Goal: Information Seeking & Learning: Learn about a topic

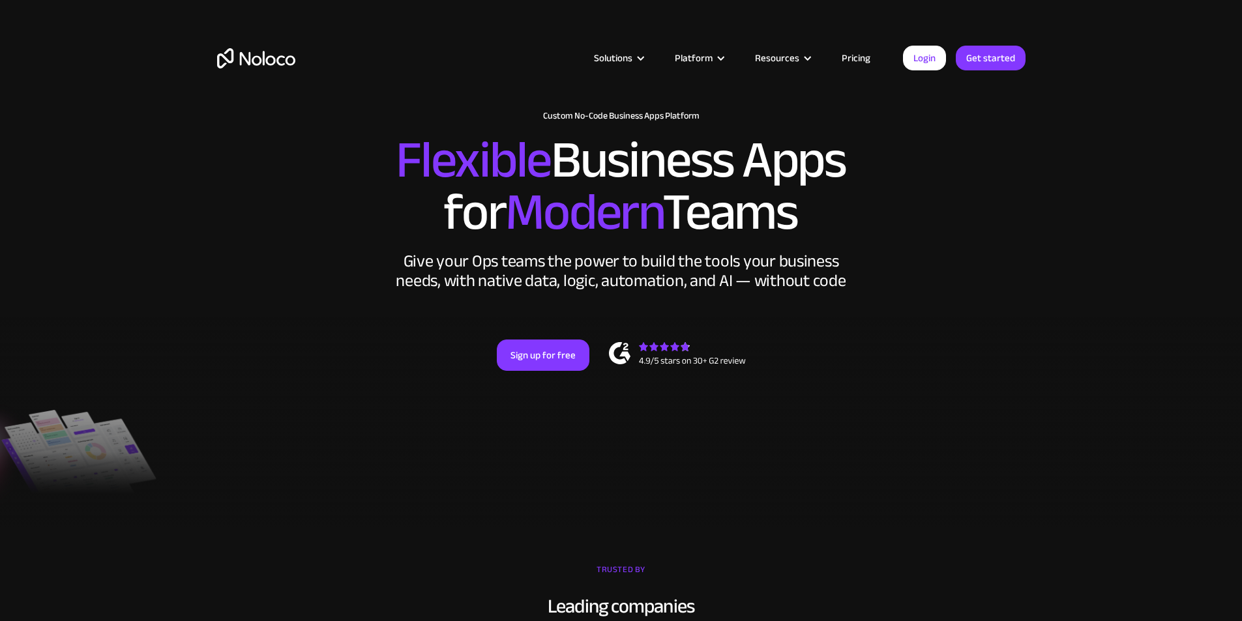
click at [531, 291] on div "Give your Ops teams the power to build the tools your business needs, with nati…" at bounding box center [621, 271] width 456 height 39
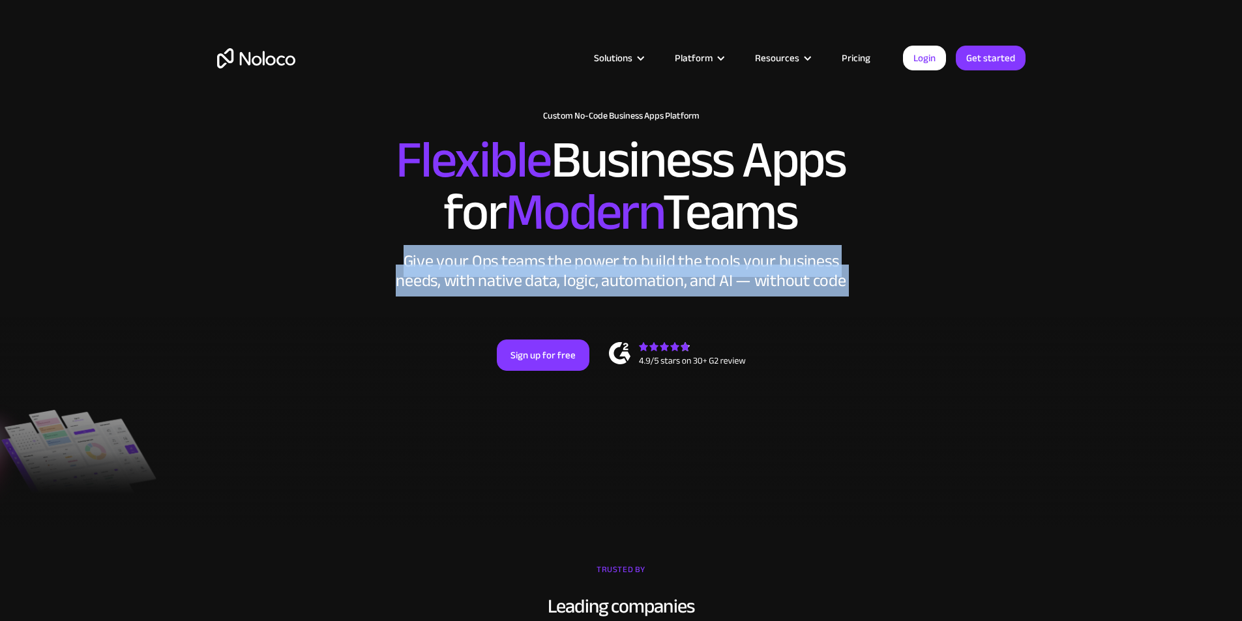
click at [531, 291] on div "Give your Ops teams the power to build the tools your business needs, with nati…" at bounding box center [621, 271] width 456 height 39
click at [546, 291] on div "Give your Ops teams the power to build the tools your business needs, with nati…" at bounding box center [621, 271] width 456 height 39
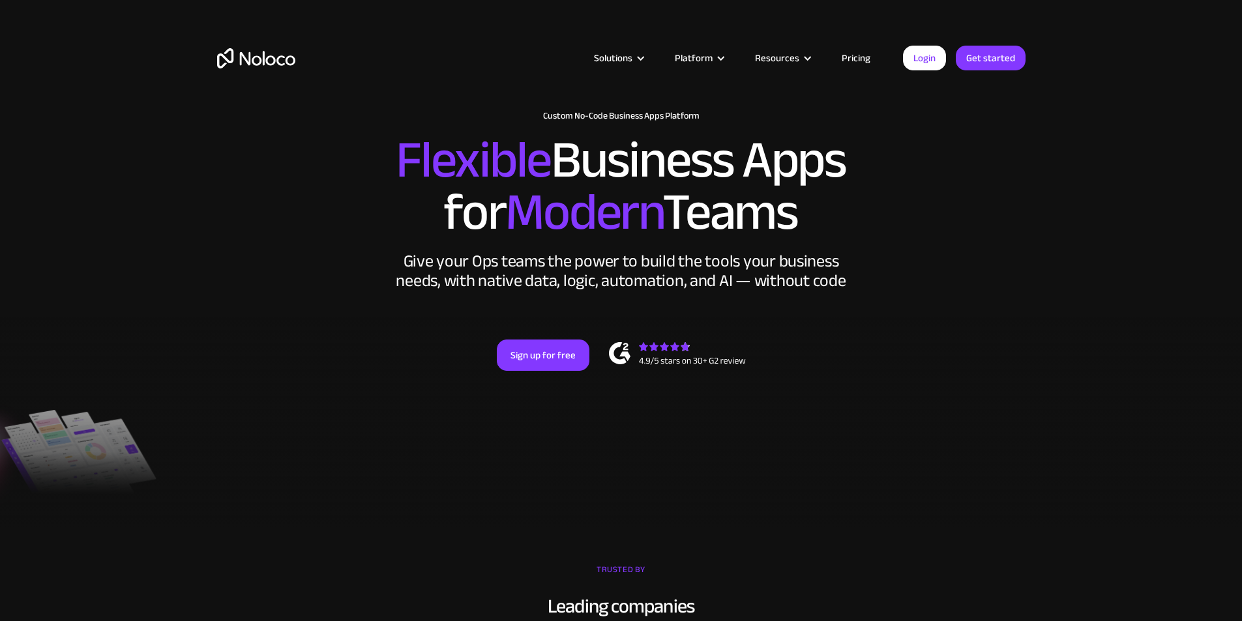
click at [542, 291] on div "Give your Ops teams the power to build the tools your business needs, with nati…" at bounding box center [621, 271] width 456 height 39
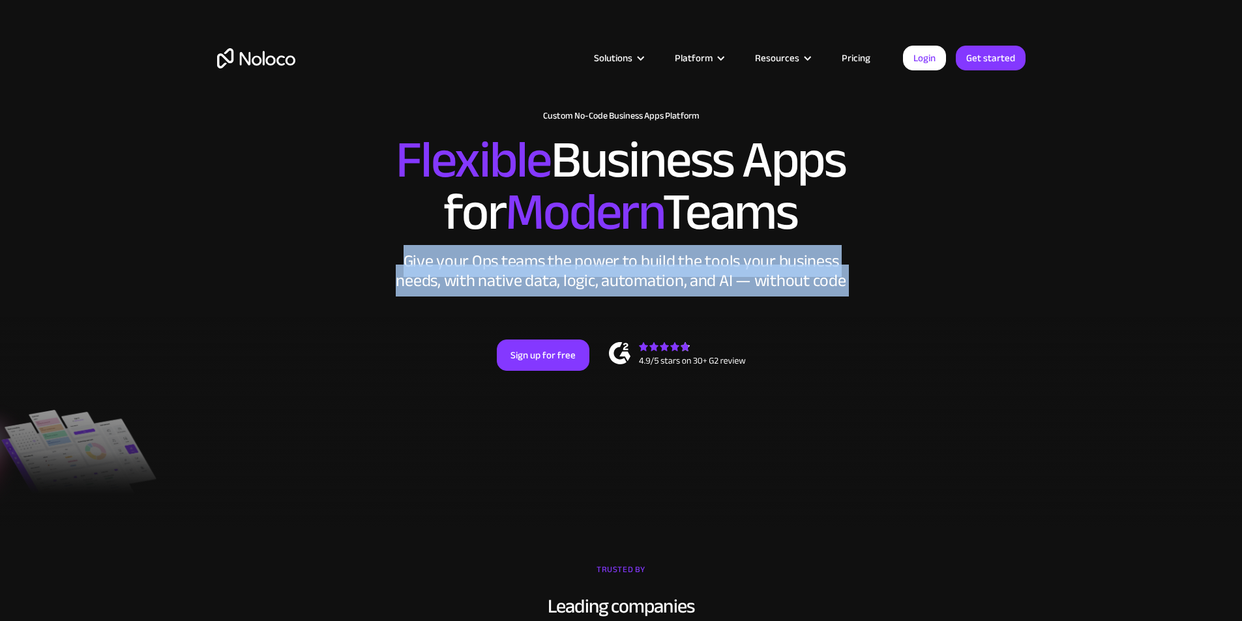
click at [542, 291] on div "Give your Ops teams the power to build the tools your business needs, with nati…" at bounding box center [621, 271] width 456 height 39
click at [486, 291] on div "Give your Ops teams the power to build the tools your business needs, with nati…" at bounding box center [621, 271] width 456 height 39
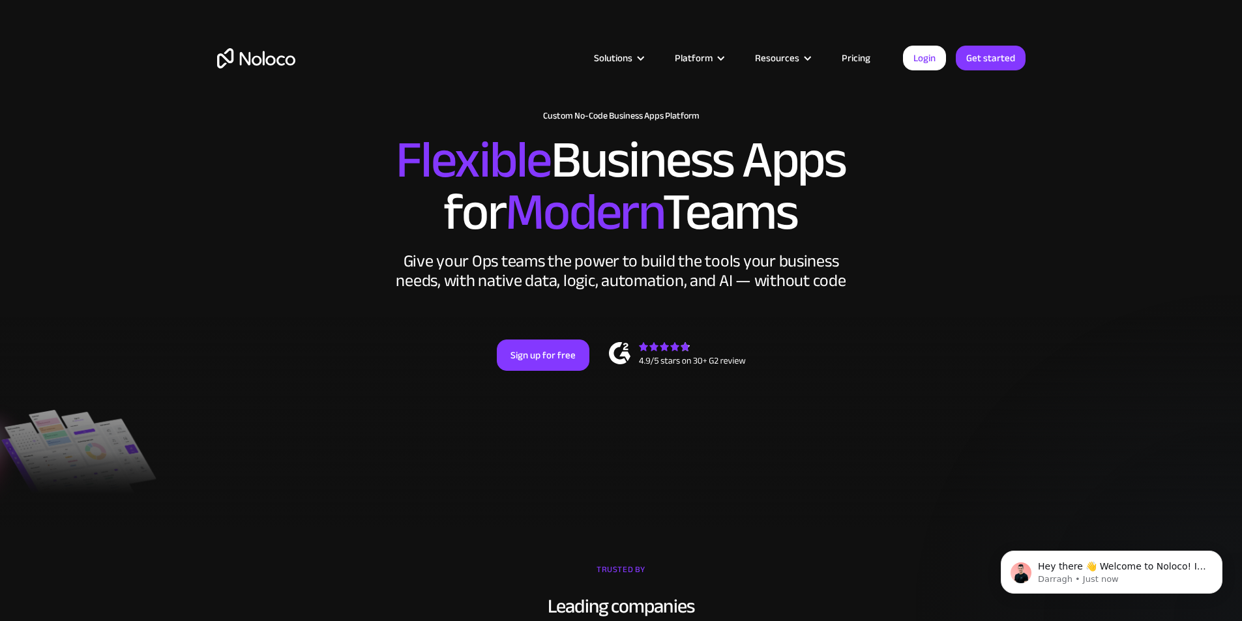
click at [853, 61] on link "Pricing" at bounding box center [855, 58] width 61 height 17
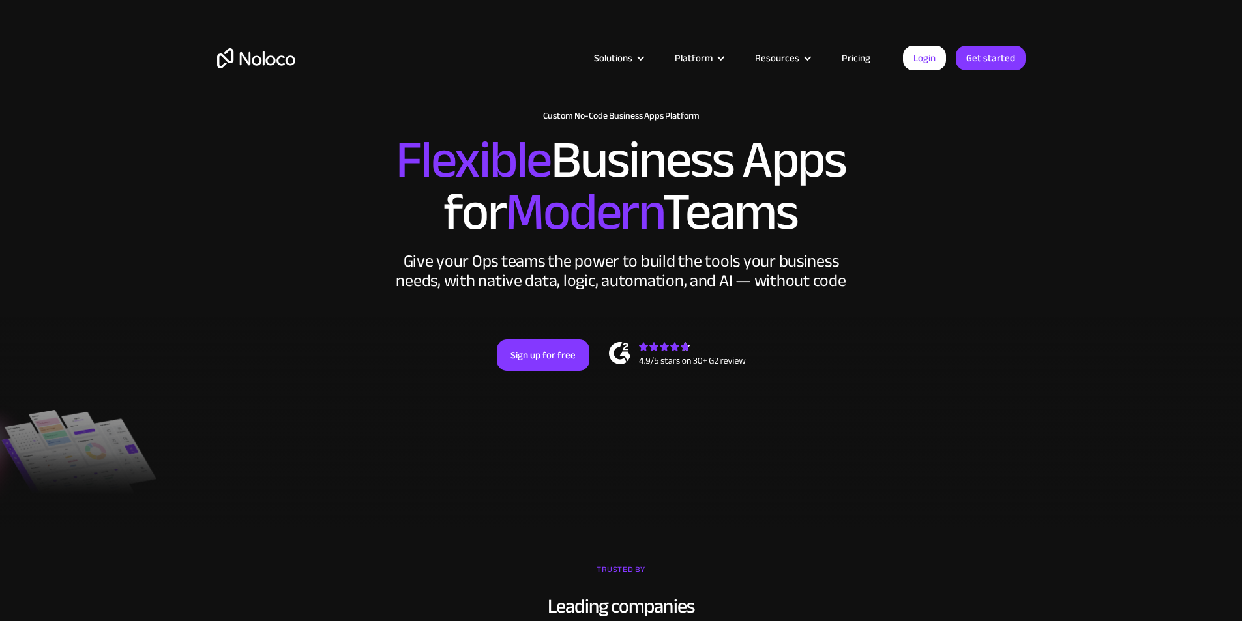
click at [638, 185] on h2 "Flexible Business Apps for Modern Teams" at bounding box center [621, 186] width 808 height 104
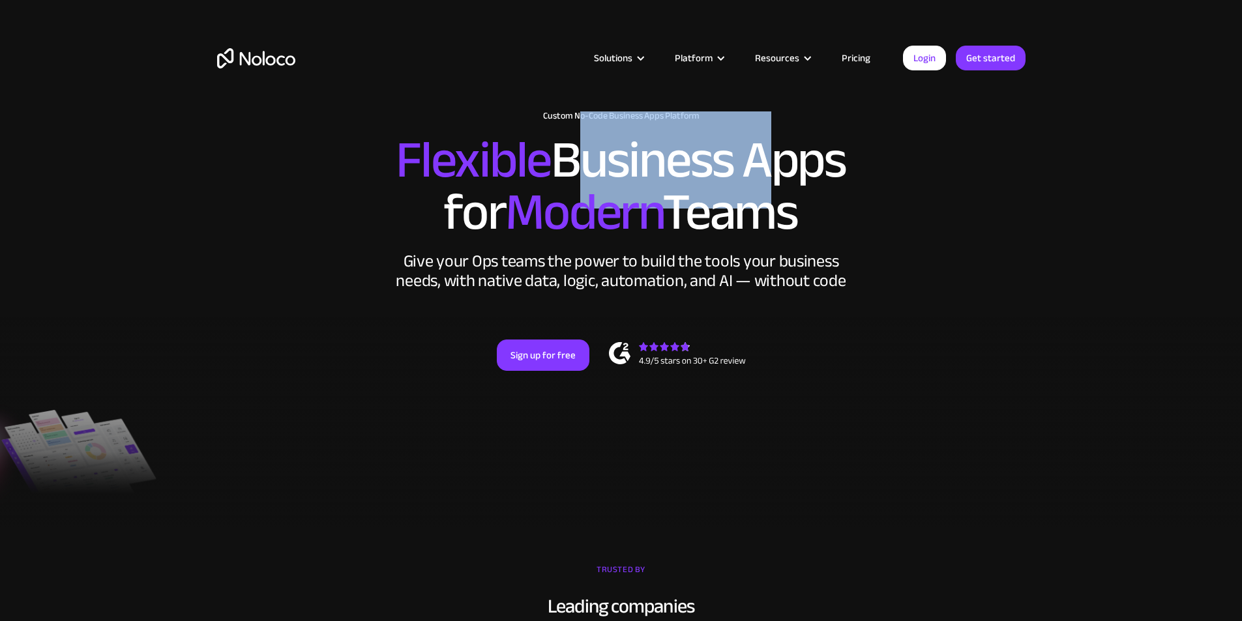
click at [638, 185] on h2 "Flexible Business Apps for Modern Teams" at bounding box center [621, 186] width 808 height 104
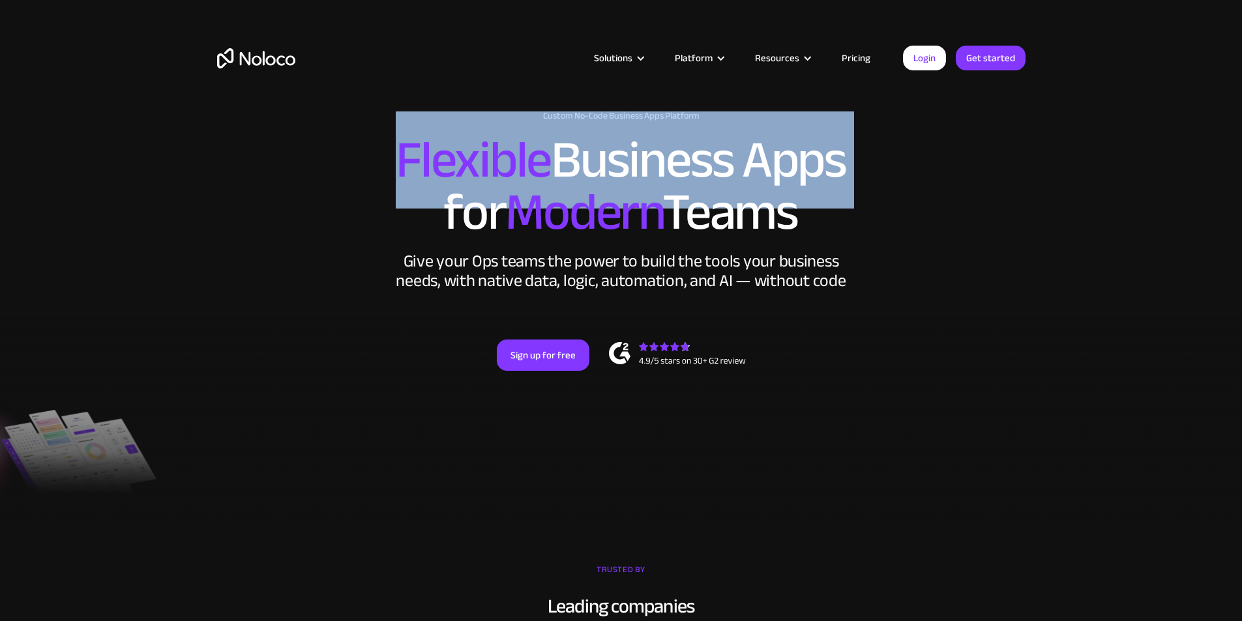
click at [638, 185] on h2 "Flexible Business Apps for Modern Teams" at bounding box center [621, 186] width 808 height 104
click at [540, 200] on span "Modern" at bounding box center [583, 212] width 157 height 97
